Goal: Task Accomplishment & Management: Use online tool/utility

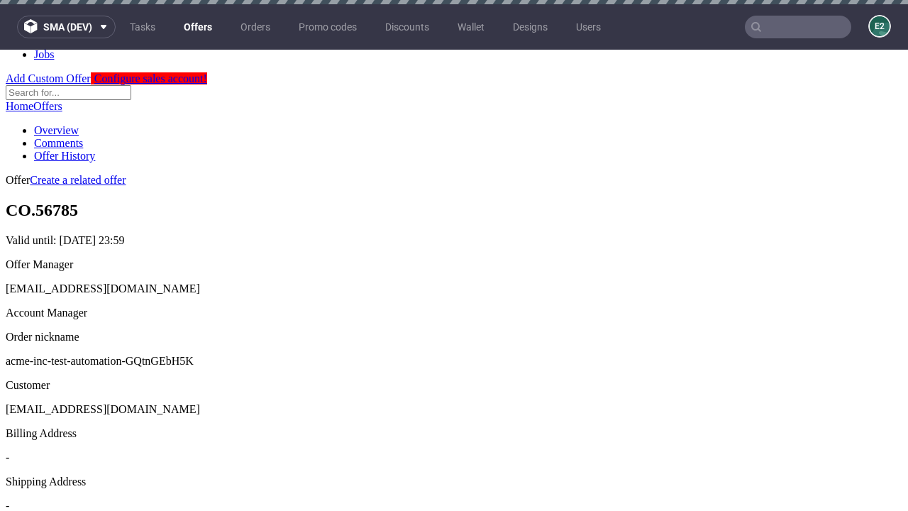
scroll to position [4, 0]
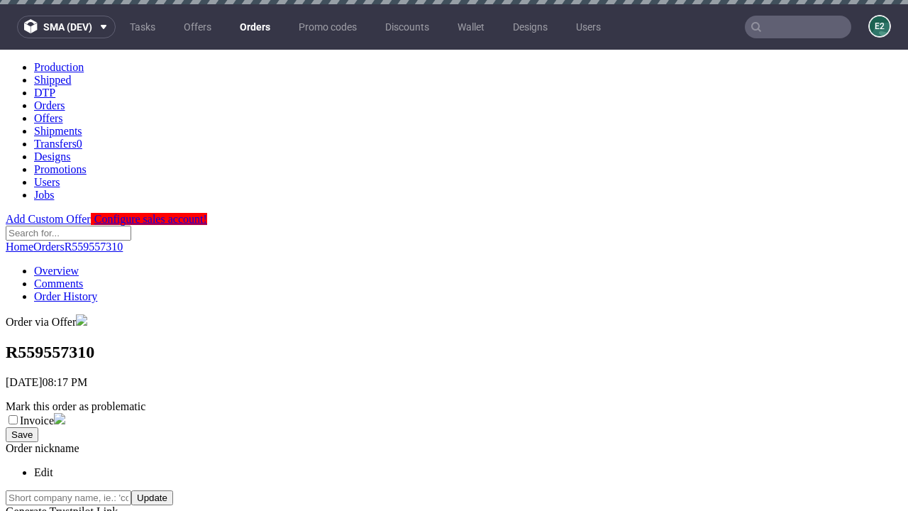
scroll to position [568, 0]
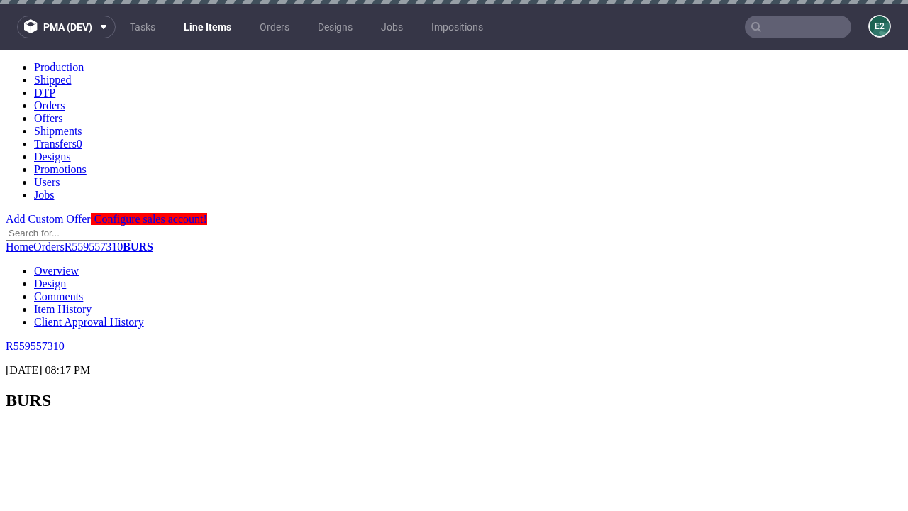
scroll to position [2466, 0]
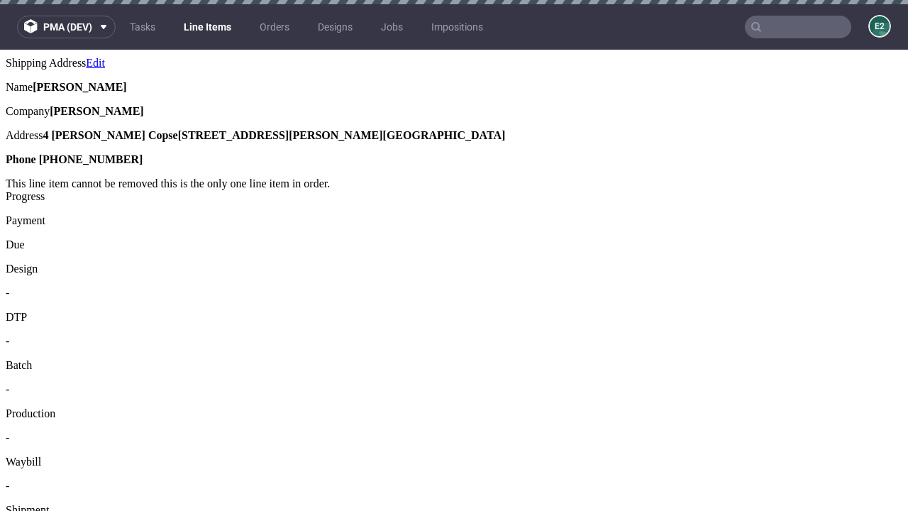
select select "accepted"
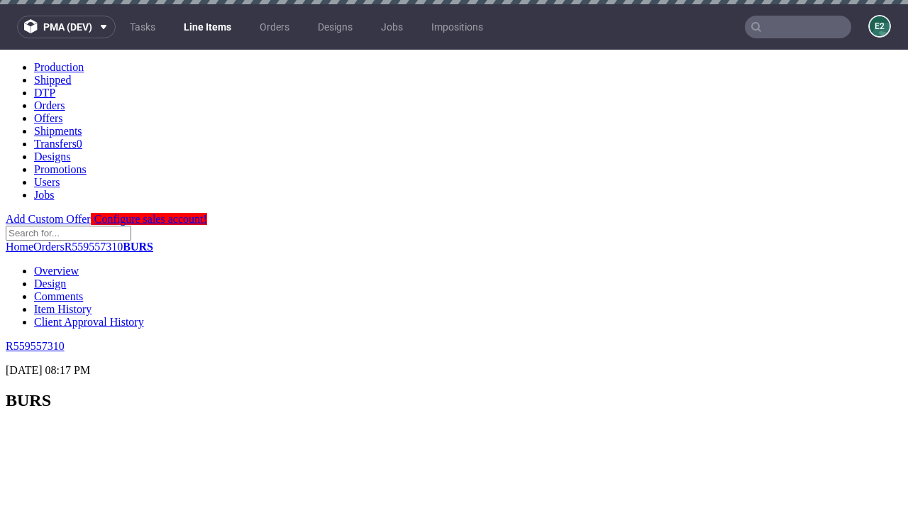
scroll to position [2466, 0]
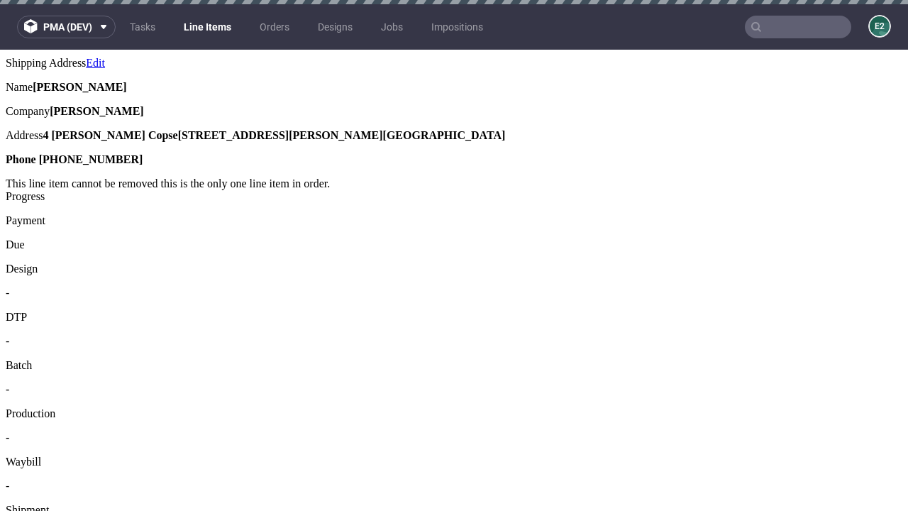
select select "received"
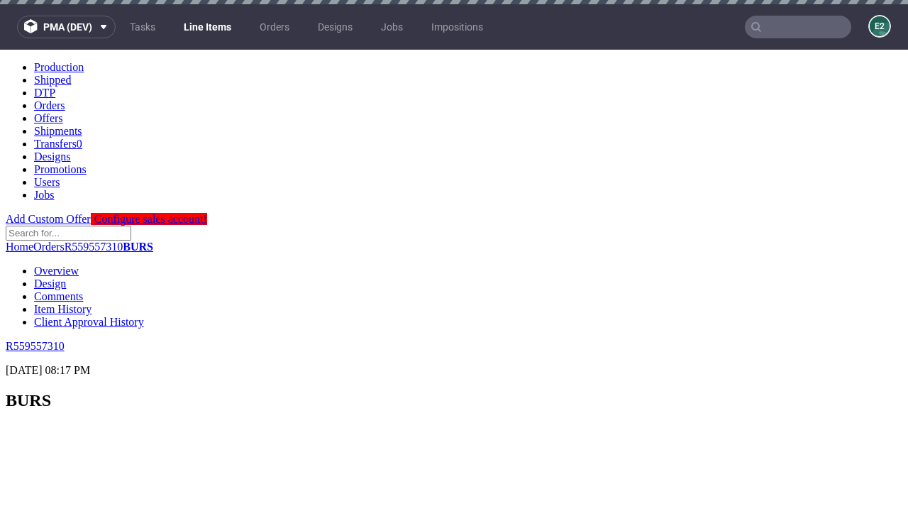
scroll to position [2466, 0]
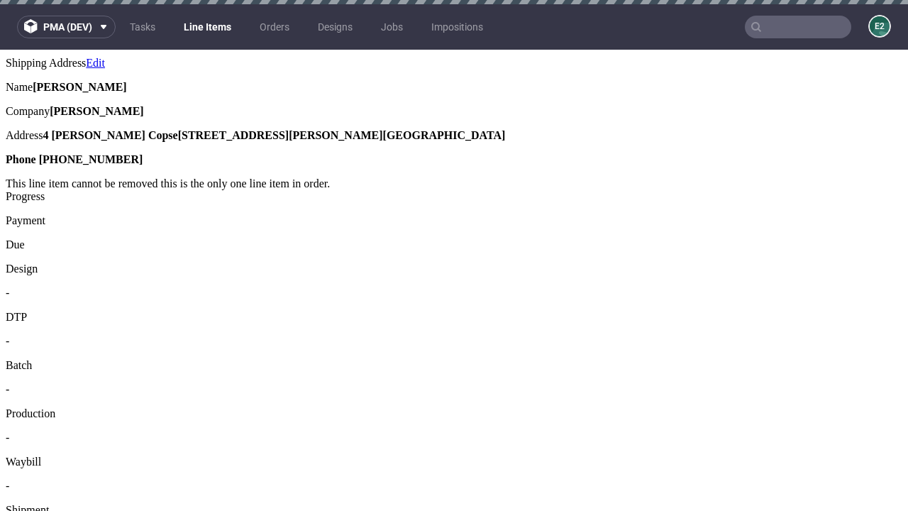
select select "accepted_dtp_issue_reprint"
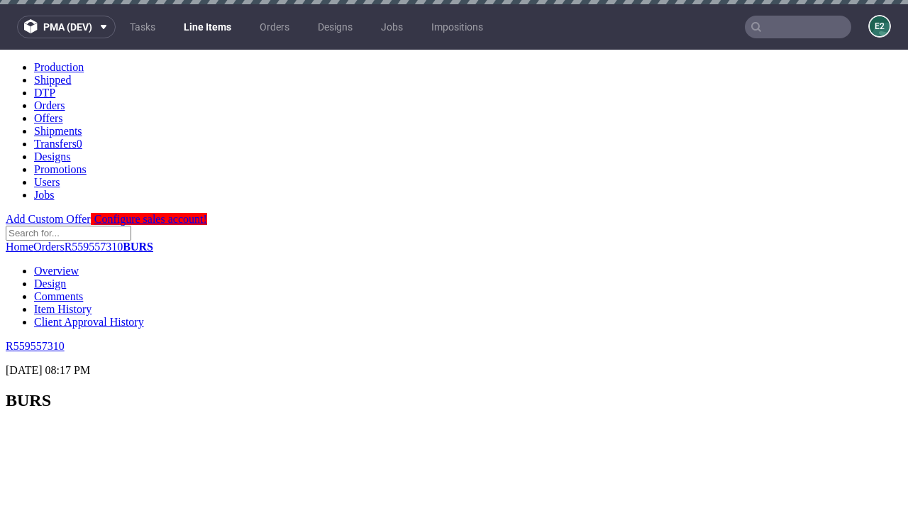
scroll to position [2406, 0]
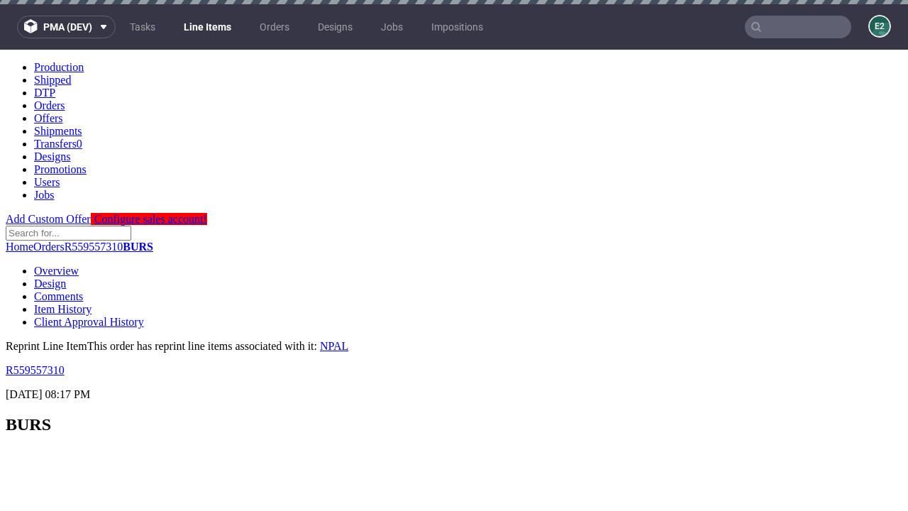
scroll to position [0, 0]
